Goal: Task Accomplishment & Management: Manage account settings

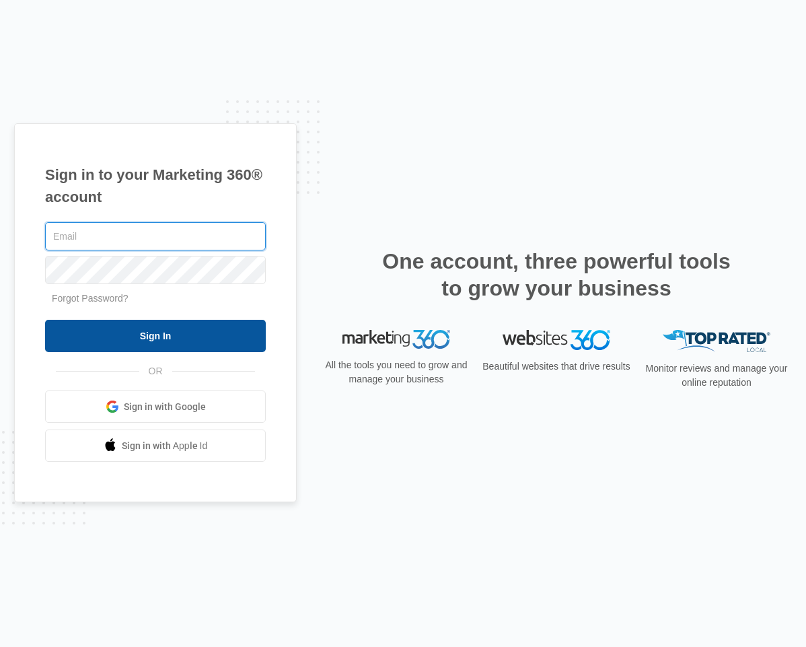
type input "[EMAIL_ADDRESS][DOMAIN_NAME]"
click at [151, 331] on input "Sign In" at bounding box center [155, 336] width 221 height 32
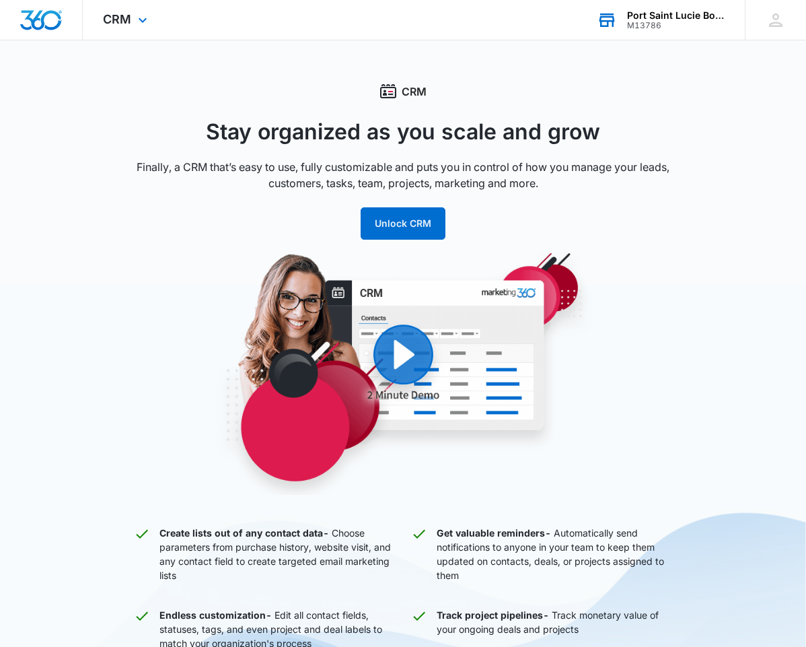
click at [639, 18] on div "Port Saint Lucie Bootcamp" at bounding box center [676, 15] width 98 height 11
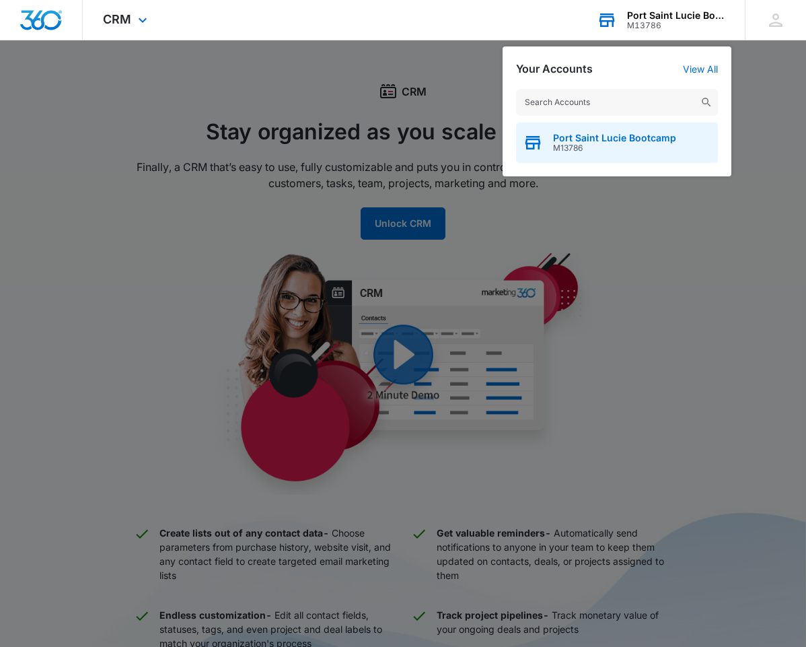
click at [614, 139] on span "Port Saint Lucie Bootcamp" at bounding box center [614, 138] width 123 height 11
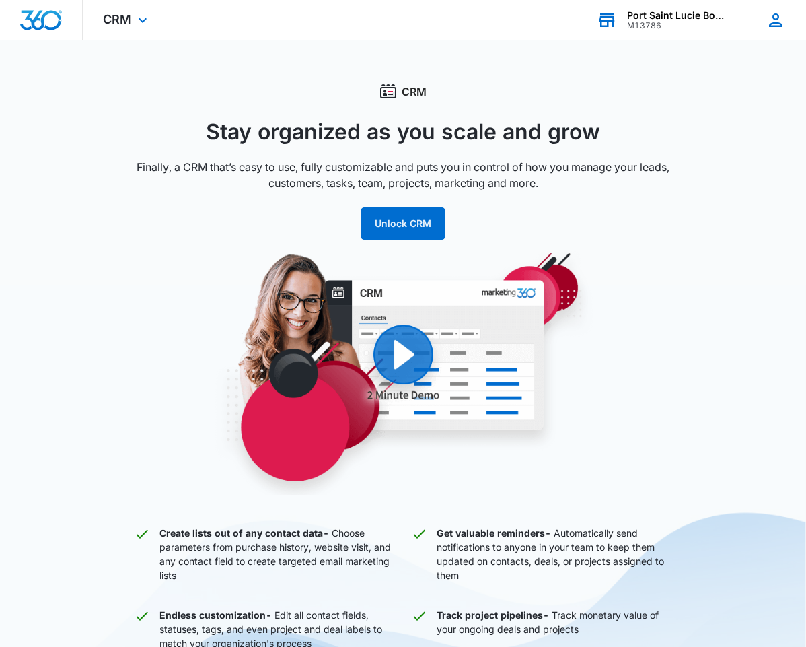
click at [776, 21] on icon at bounding box center [776, 20] width 20 height 20
